Goal: Task Accomplishment & Management: Manage account settings

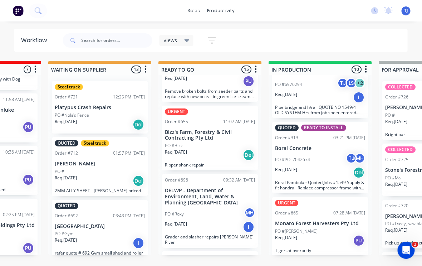
scroll to position [451, 0]
click at [329, 227] on div "PO #Campbell" at bounding box center [321, 230] width 90 height 6
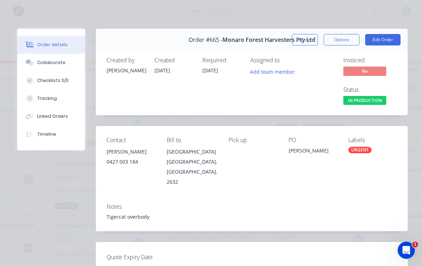
click at [385, 39] on button "Edit Order" at bounding box center [383, 39] width 35 height 11
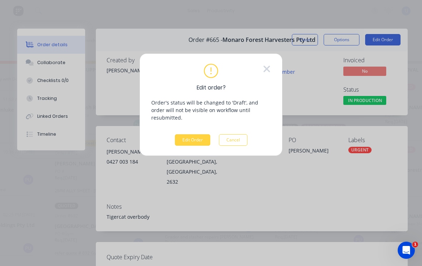
click at [188, 134] on button "Edit Order" at bounding box center [192, 139] width 35 height 11
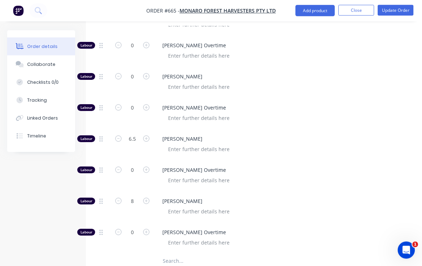
scroll to position [357, 0]
click at [133, 134] on input "6.5" at bounding box center [132, 139] width 19 height 11
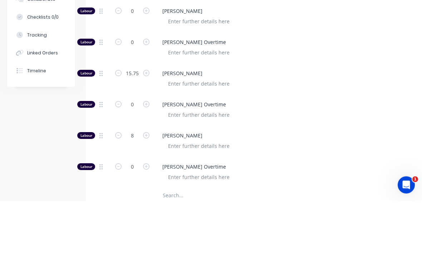
scroll to position [422, 0]
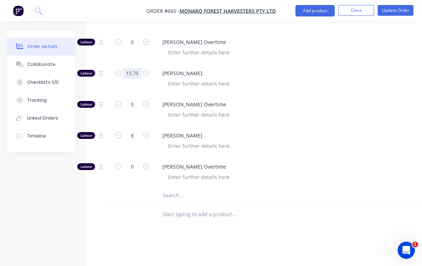
type input "15.75"
click at [400, 9] on button "Update Order" at bounding box center [396, 10] width 36 height 11
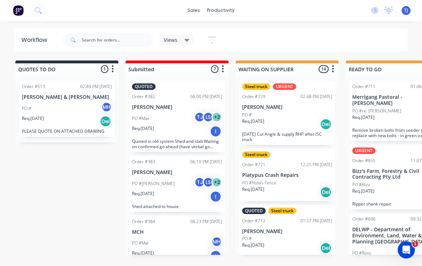
scroll to position [0, 0]
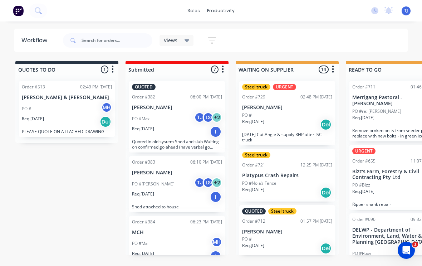
click at [408, 9] on span "TJ" at bounding box center [407, 11] width 4 height 6
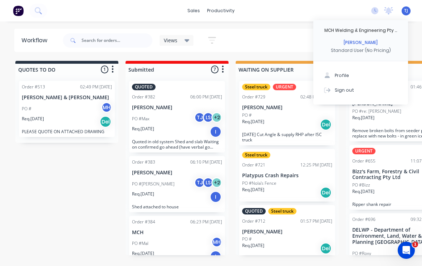
click at [353, 90] on button "Sign out" at bounding box center [361, 90] width 95 height 14
